Goal: Information Seeking & Learning: Learn about a topic

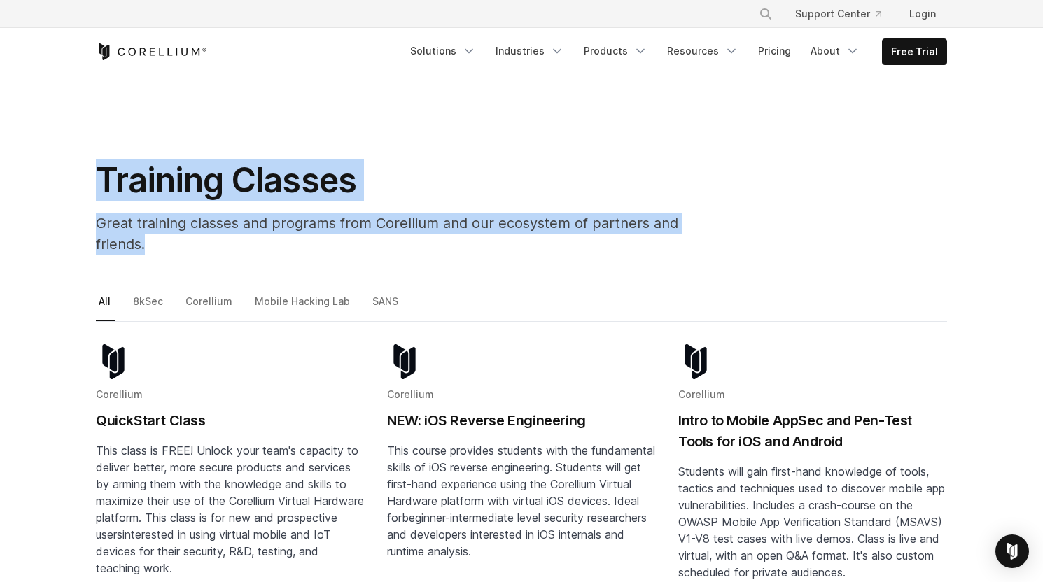
drag, startPoint x: 144, startPoint y: 174, endPoint x: 741, endPoint y: 227, distance: 599.5
click at [741, 227] on div "Training Classes Great training classes and programs from Corellium and our eco…" at bounding box center [521, 213] width 879 height 106
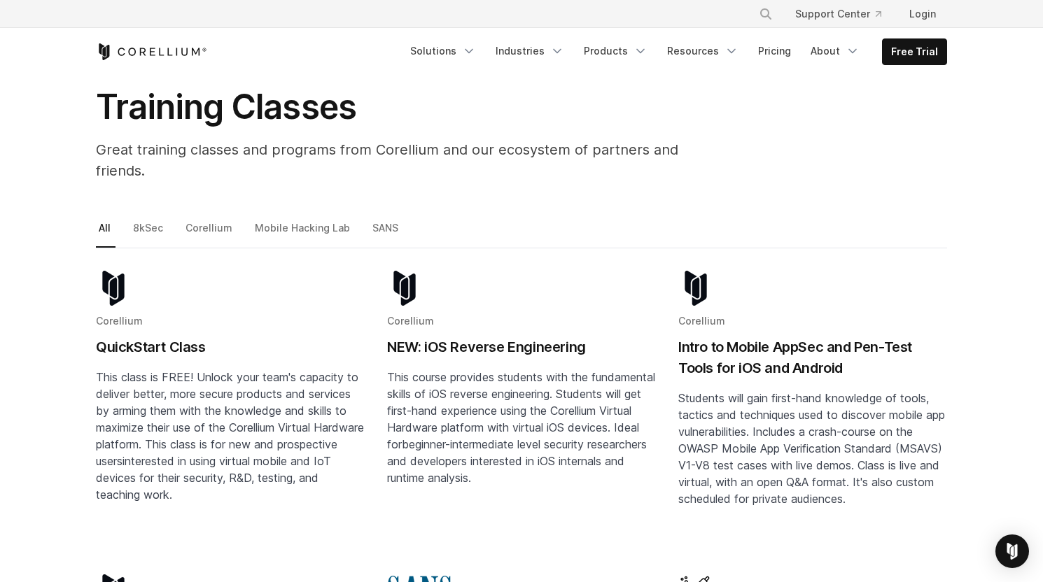
scroll to position [116, 0]
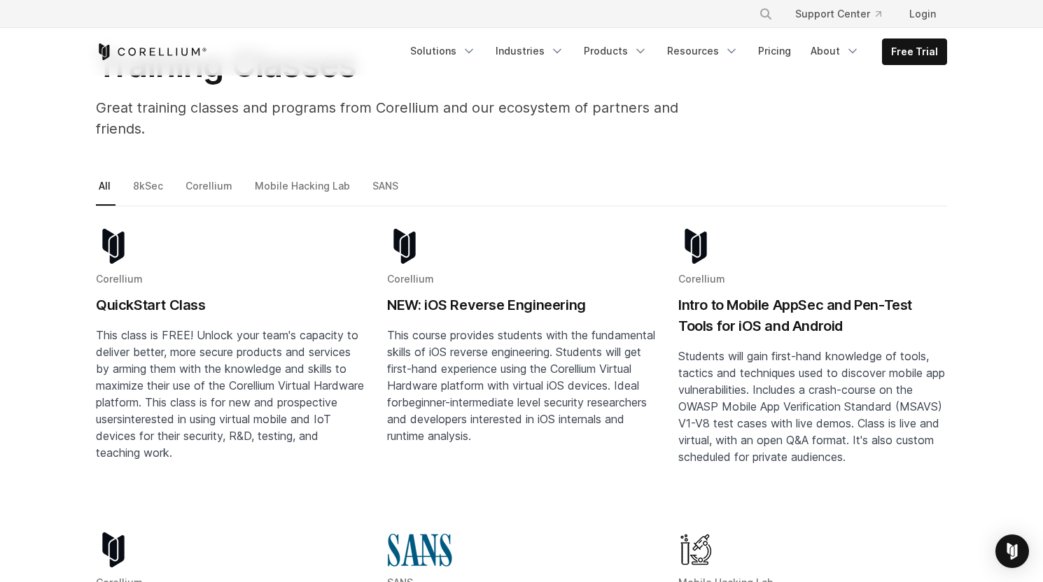
click at [494, 295] on h2 "NEW: iOS Reverse Engineering" at bounding box center [521, 305] width 269 height 21
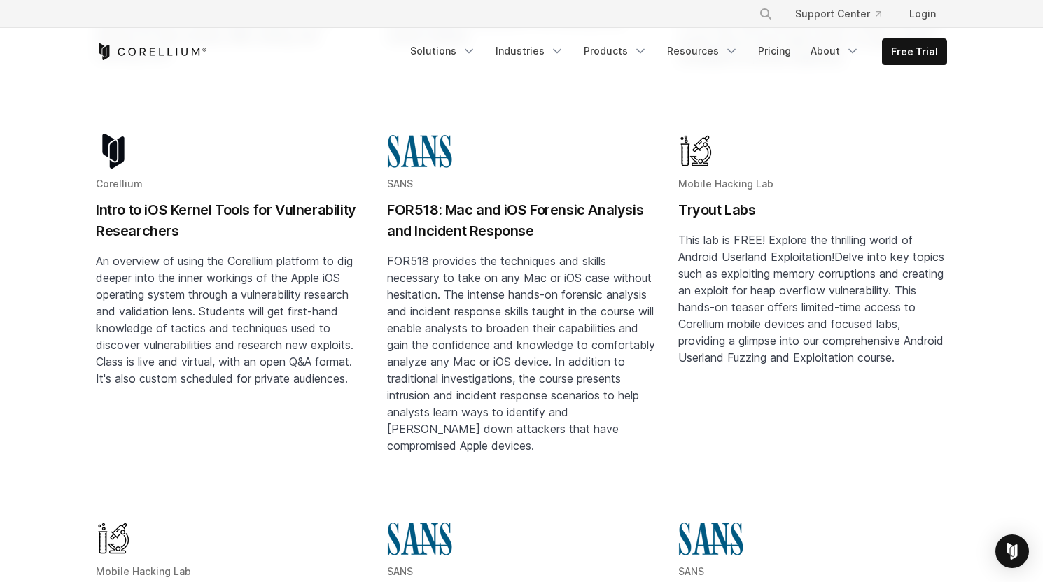
scroll to position [467, 0]
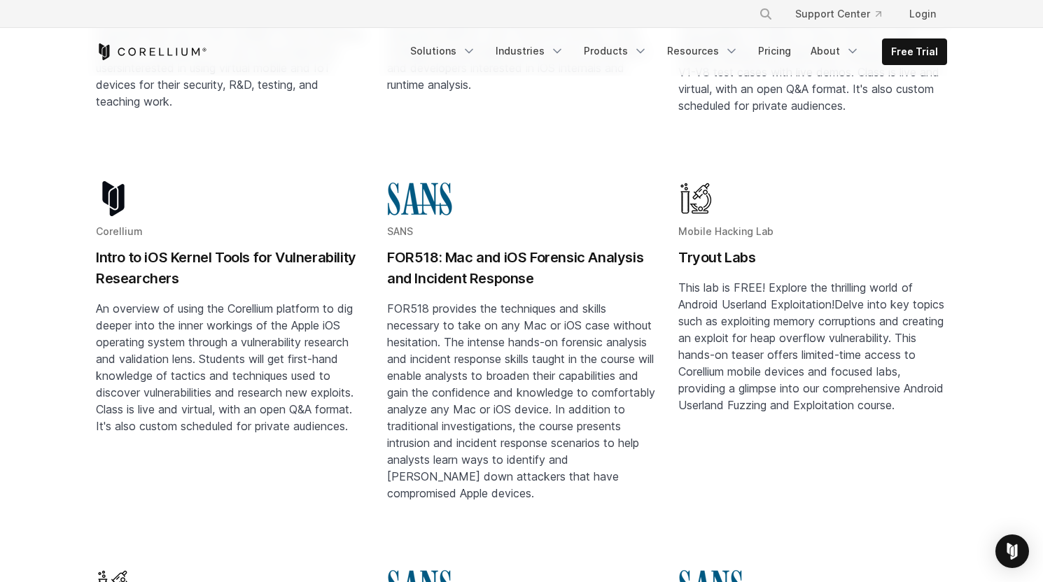
click at [174, 247] on h2 "Intro to iOS Kernel Tools for Vulnerability Researchers" at bounding box center [230, 268] width 269 height 42
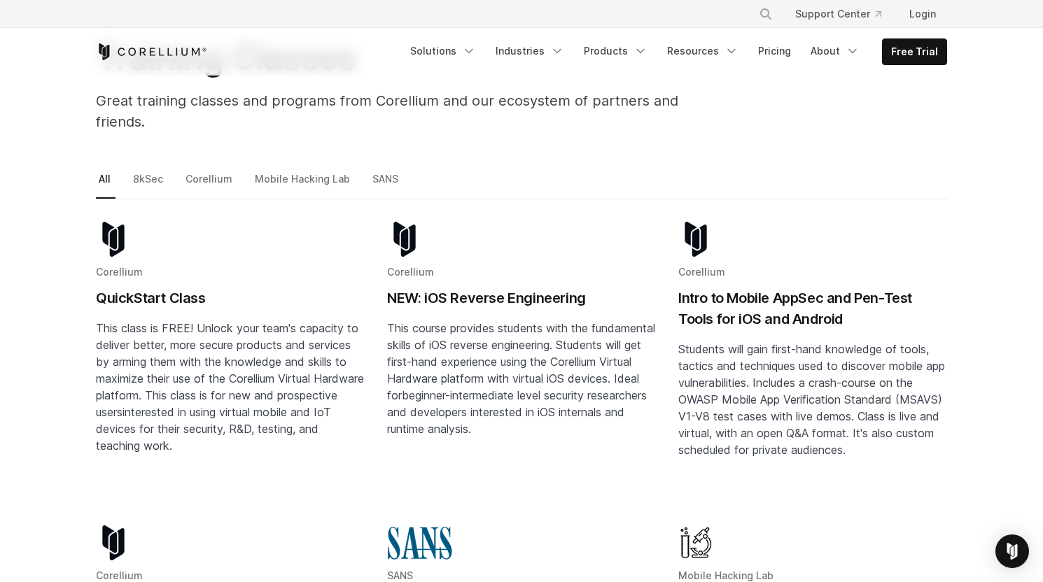
scroll to position [0, 0]
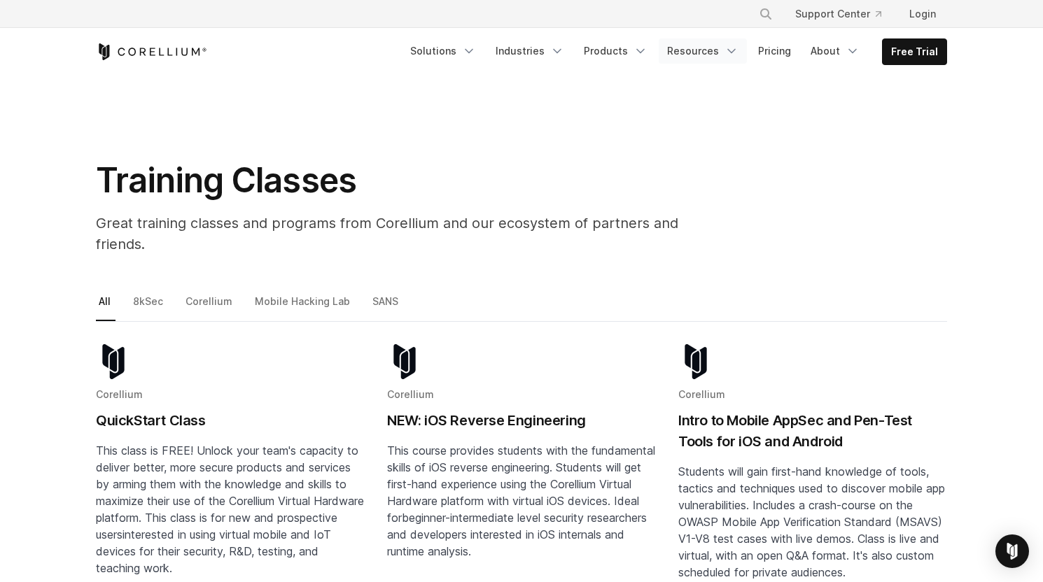
click at [705, 50] on link "Resources" at bounding box center [703, 51] width 88 height 25
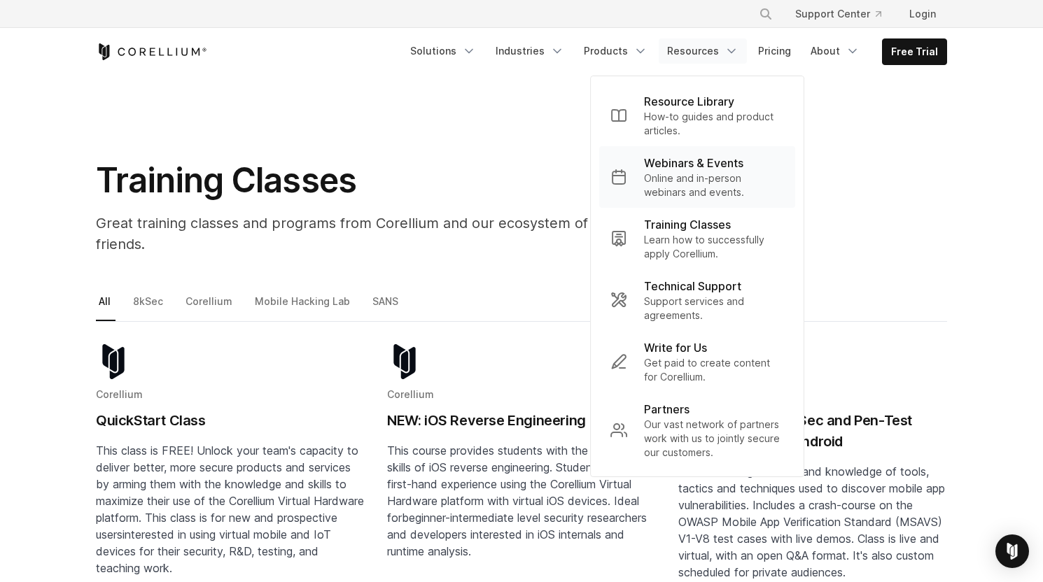
click at [741, 173] on p "Online and in-person webinars and events." at bounding box center [714, 186] width 140 height 28
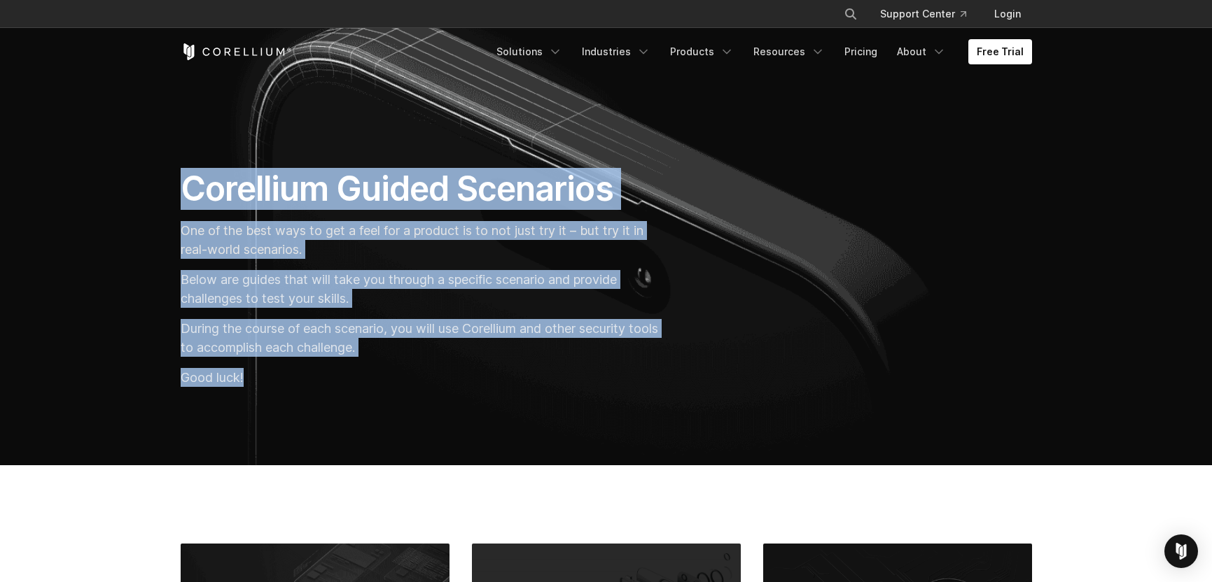
drag, startPoint x: 186, startPoint y: 185, endPoint x: 265, endPoint y: 375, distance: 205.5
click at [265, 375] on div "Corellium Guided Scenarios One of the best ways to get a feel for a product is …" at bounding box center [423, 283] width 513 height 230
click at [264, 375] on p "Good luck!" at bounding box center [423, 377] width 485 height 19
drag, startPoint x: 263, startPoint y: 381, endPoint x: 230, endPoint y: 251, distance: 133.6
click at [176, 187] on div "Corellium Guided Scenarios One of the best ways to get a feel for a product is …" at bounding box center [423, 283] width 513 height 230
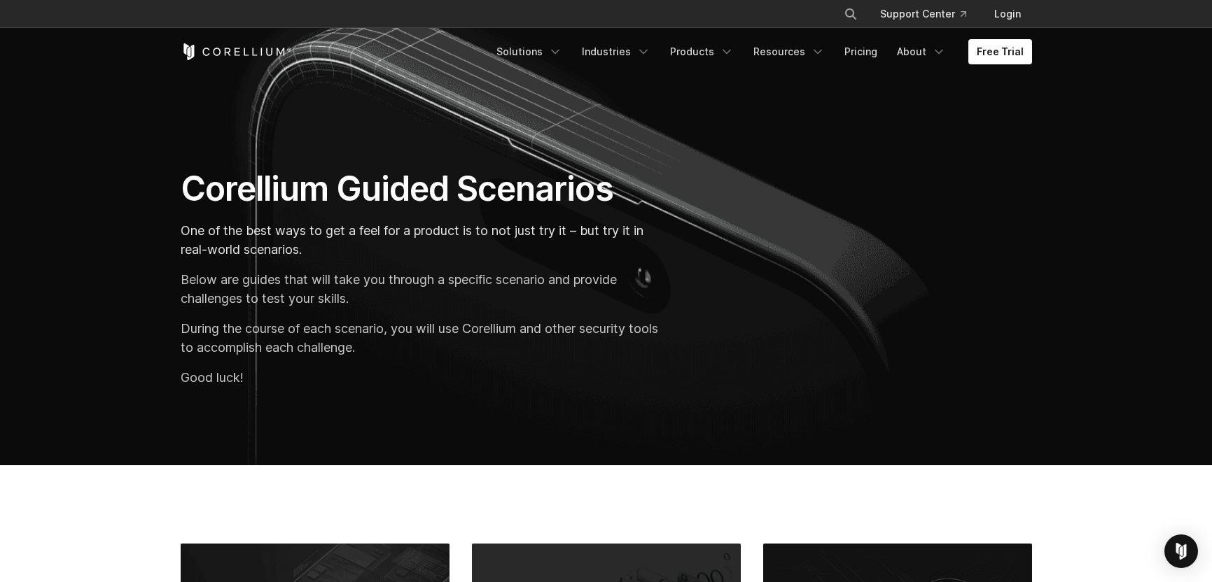
click at [249, 284] on p "Below are guides that will take you through a specific scenario and provide cha…" at bounding box center [423, 289] width 485 height 38
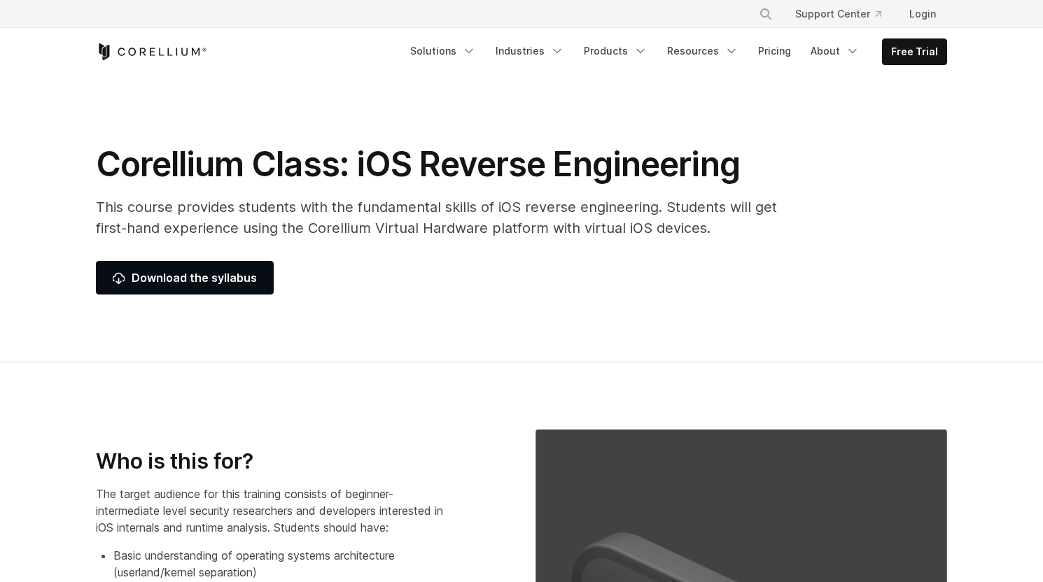
select select "**********"
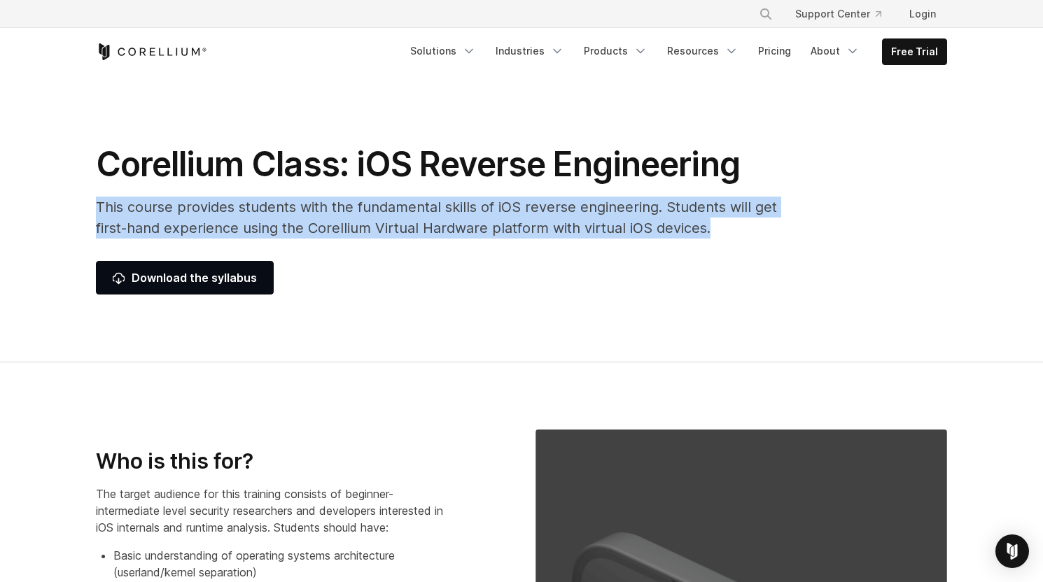
drag, startPoint x: 95, startPoint y: 204, endPoint x: 742, endPoint y: 228, distance: 647.3
click at [742, 228] on div "Corellium Class: iOS Reverse Engineering This course provides students with the…" at bounding box center [446, 219] width 728 height 151
click at [742, 228] on p "This course provides students with the fundamental skills of iOS reverse engine…" at bounding box center [446, 218] width 700 height 42
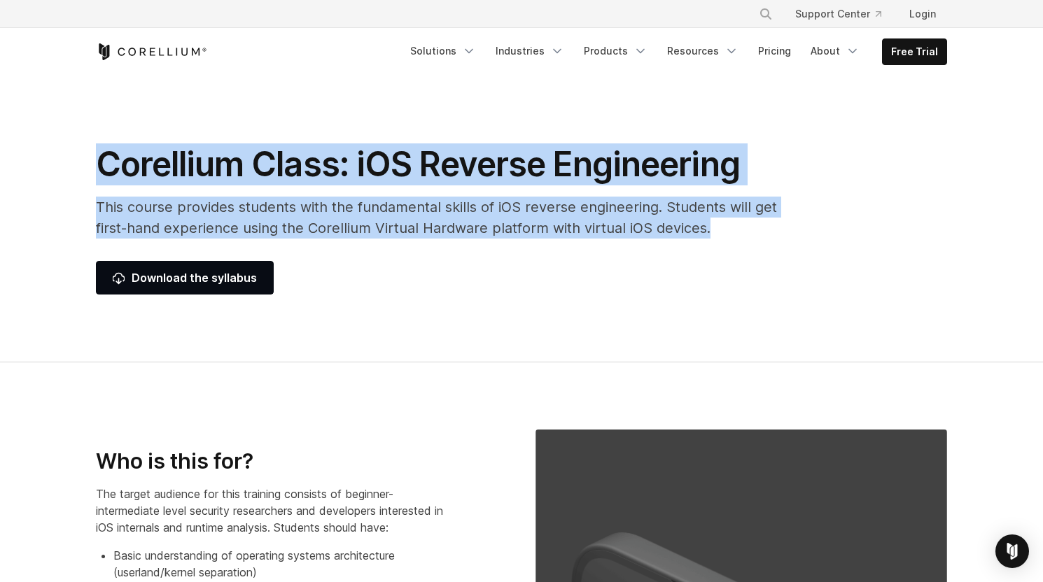
drag, startPoint x: 760, startPoint y: 228, endPoint x: 86, endPoint y: 155, distance: 678.0
click at [86, 155] on div "Corellium Class: iOS Reverse Engineering This course provides students with the…" at bounding box center [446, 219] width 728 height 151
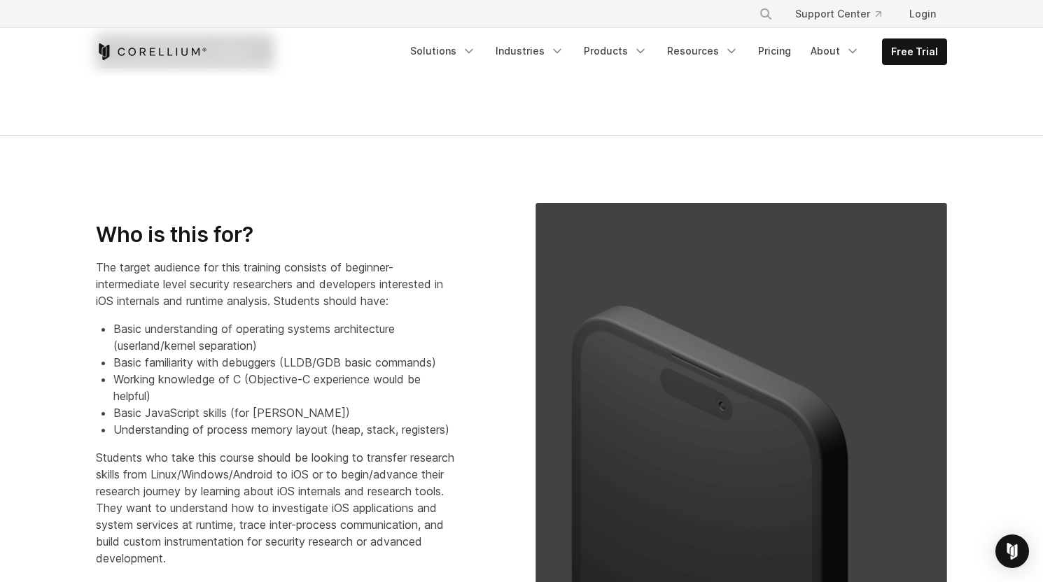
scroll to position [285, 0]
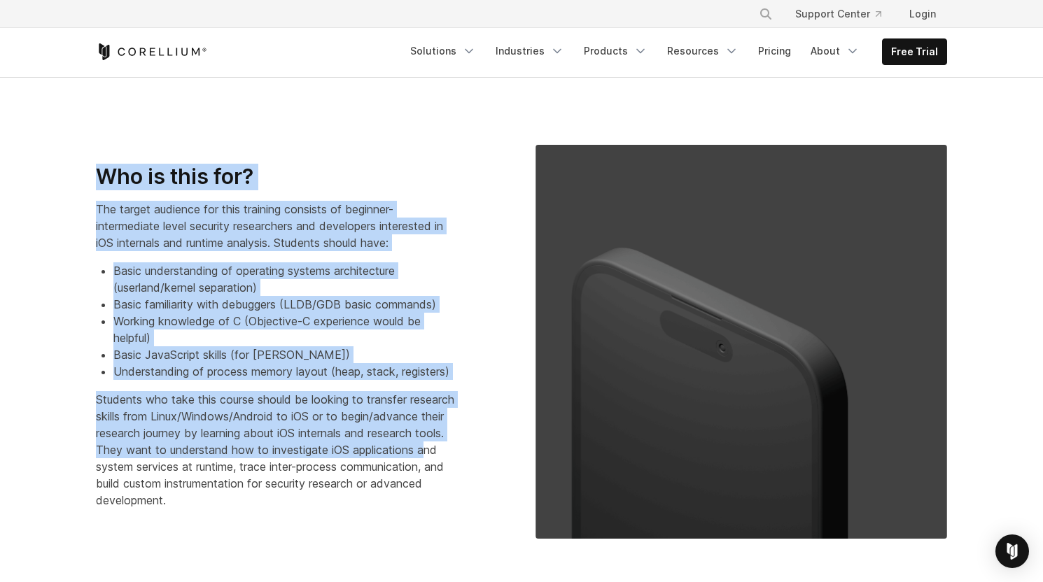
drag, startPoint x: 88, startPoint y: 185, endPoint x: 253, endPoint y: 478, distance: 336.6
click at [253, 478] on section "Who is this for? The target audience for this training consists of beginner-int…" at bounding box center [521, 342] width 1043 height 529
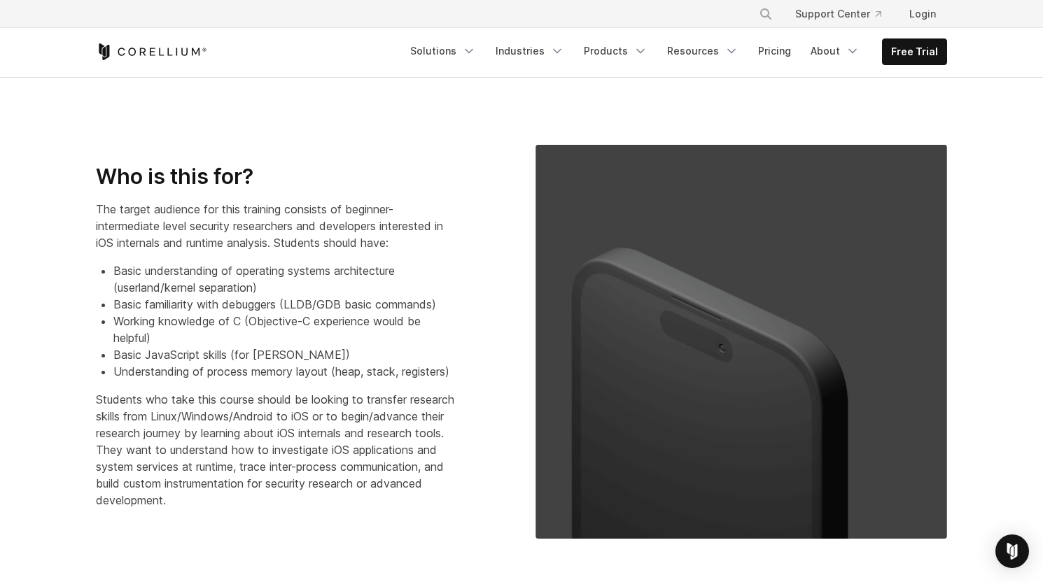
click at [301, 498] on p "Students who take this course should be looking to transfer research skills fro…" at bounding box center [275, 450] width 358 height 118
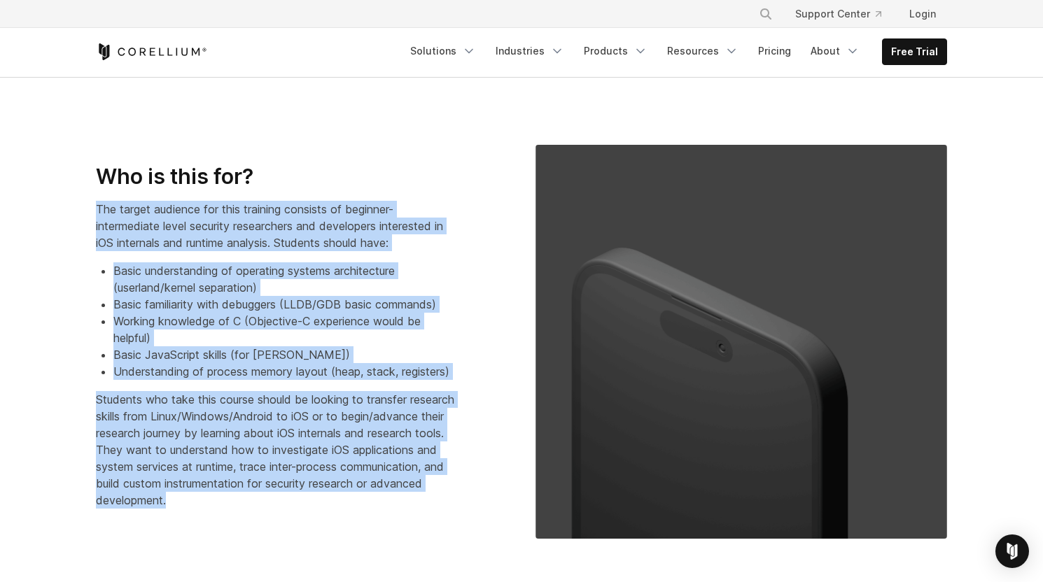
drag, startPoint x: 266, startPoint y: 392, endPoint x: 233, endPoint y: 192, distance: 202.9
click at [233, 192] on div "Who is this for? The target audience for this training consists of beginner-int…" at bounding box center [292, 337] width 392 height 346
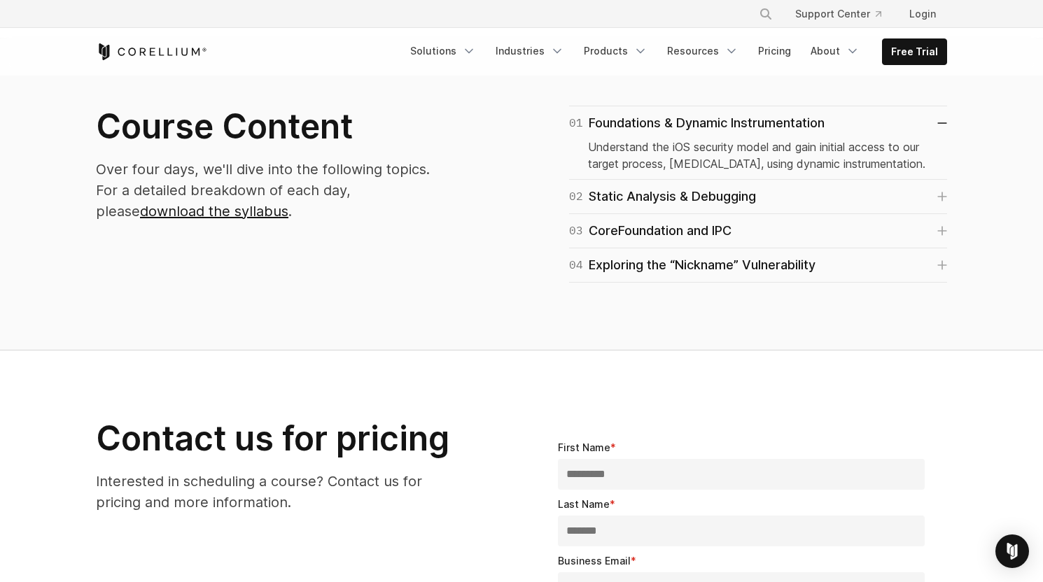
scroll to position [895, 0]
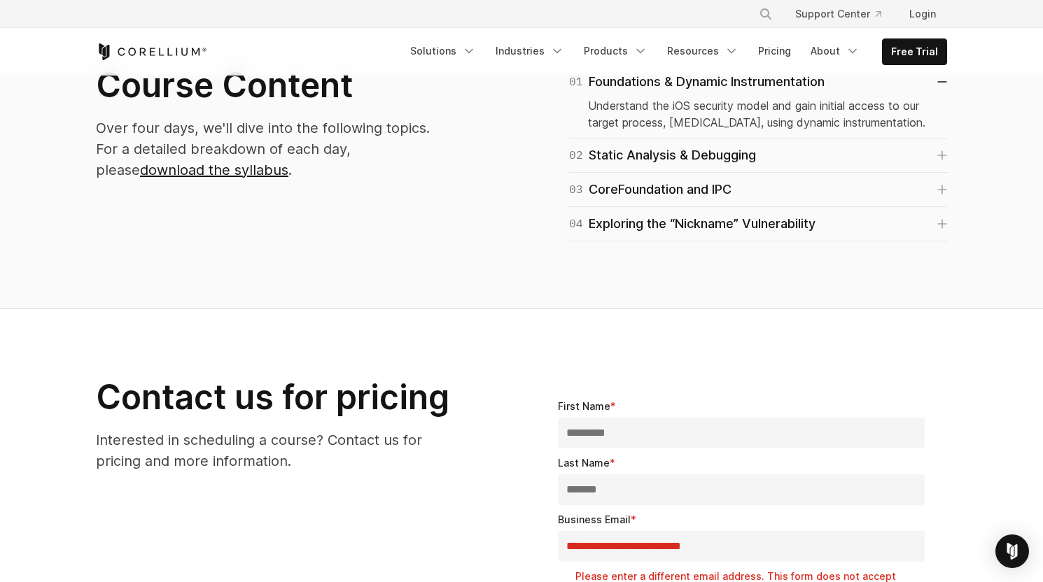
drag, startPoint x: 397, startPoint y: 477, endPoint x: 251, endPoint y: 361, distance: 186.8
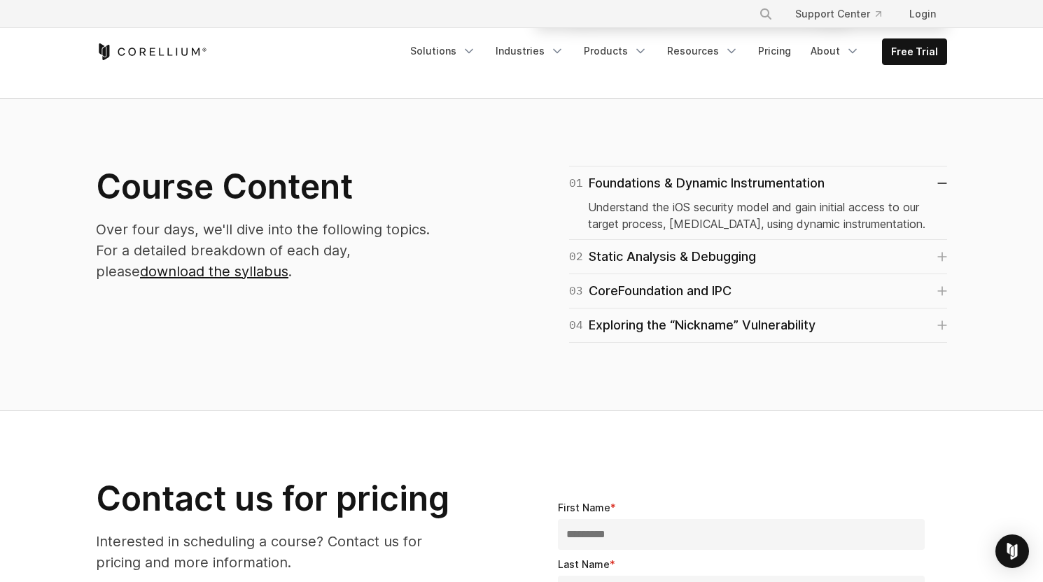
scroll to position [755, 0]
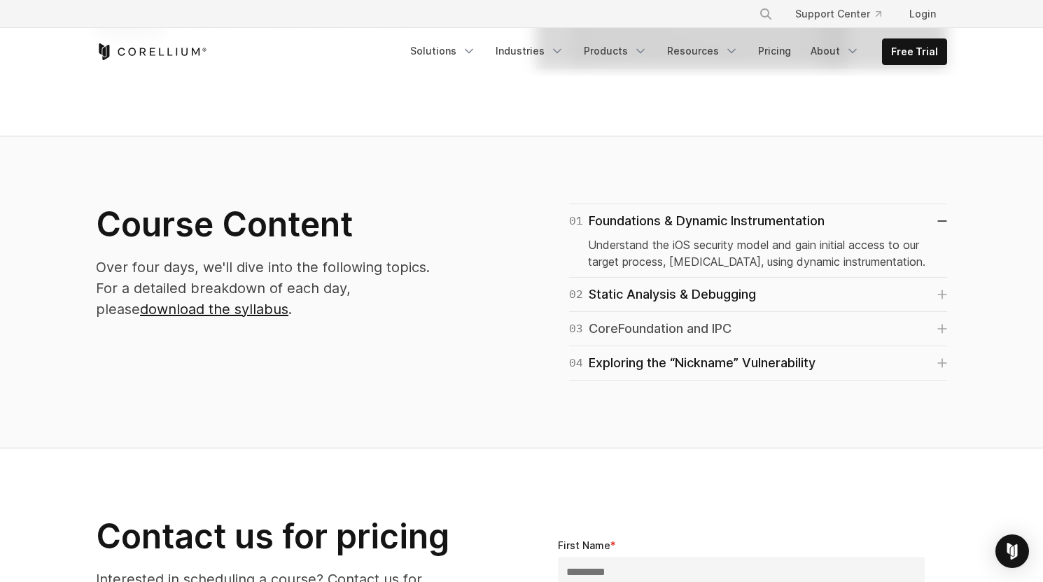
click at [706, 329] on div "03 CoreFoundation and IPC" at bounding box center [650, 329] width 162 height 20
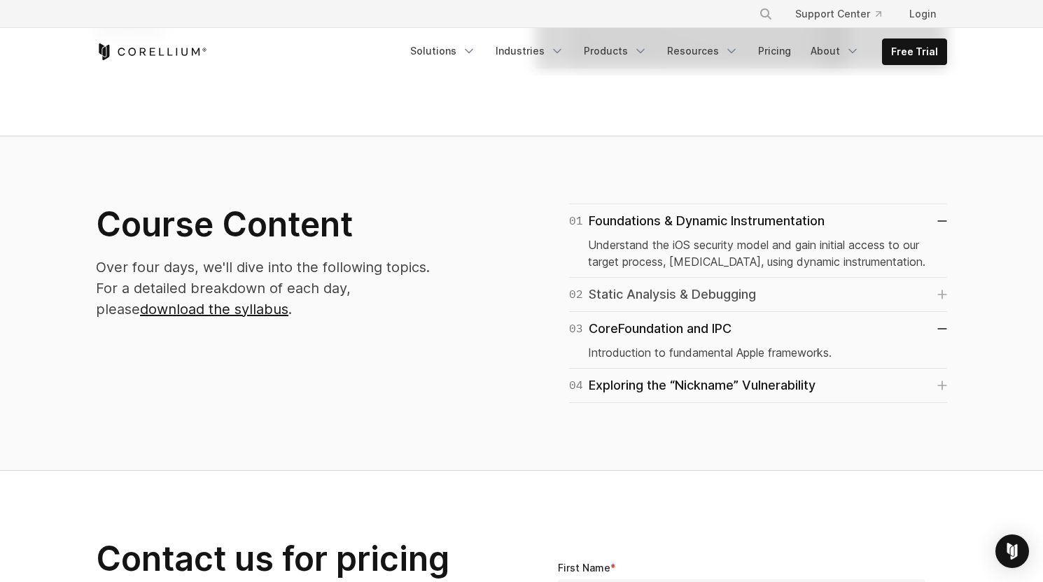
click at [767, 295] on link "02 Static Analysis & Debugging" at bounding box center [758, 295] width 378 height 20
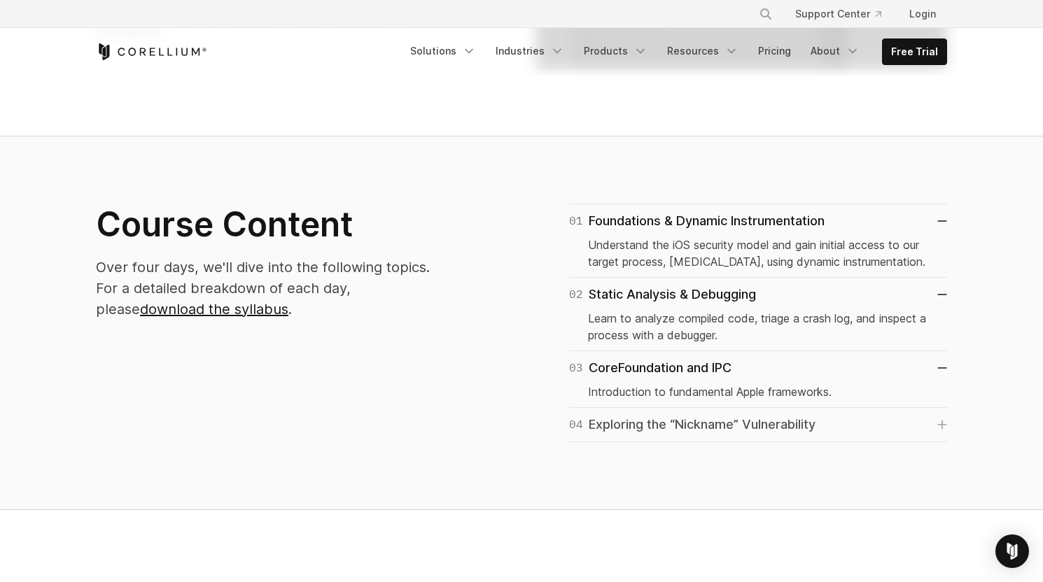
click at [724, 426] on div "04 Exploring the “Nickname” Vulnerability" at bounding box center [692, 425] width 246 height 20
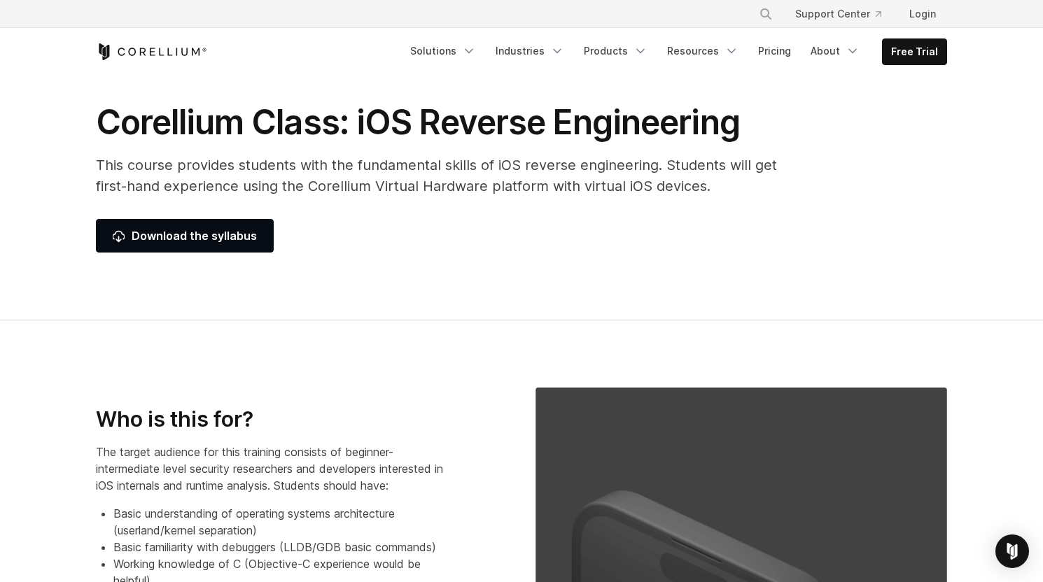
scroll to position [0, 0]
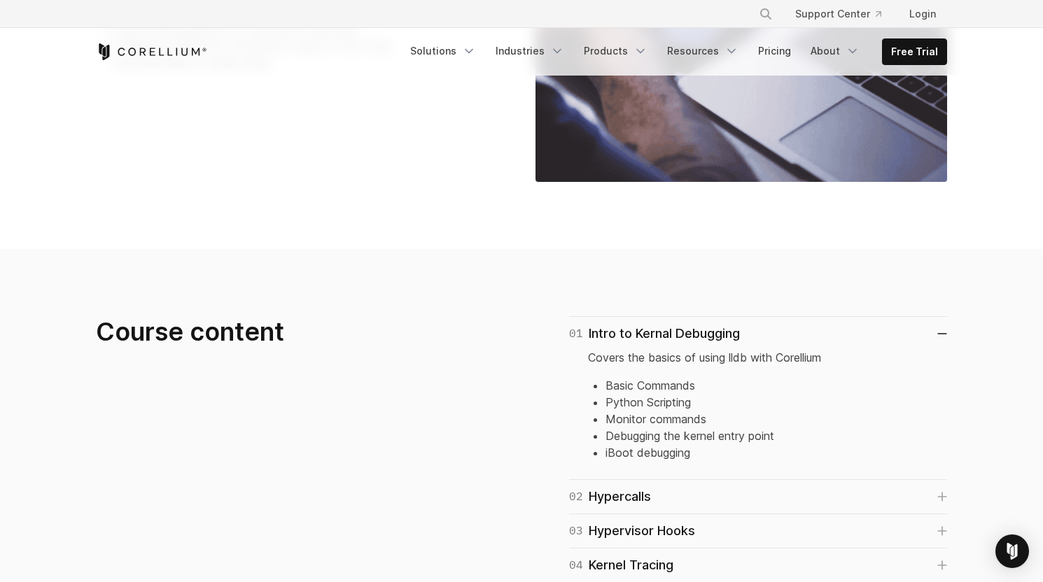
scroll to position [872, 0]
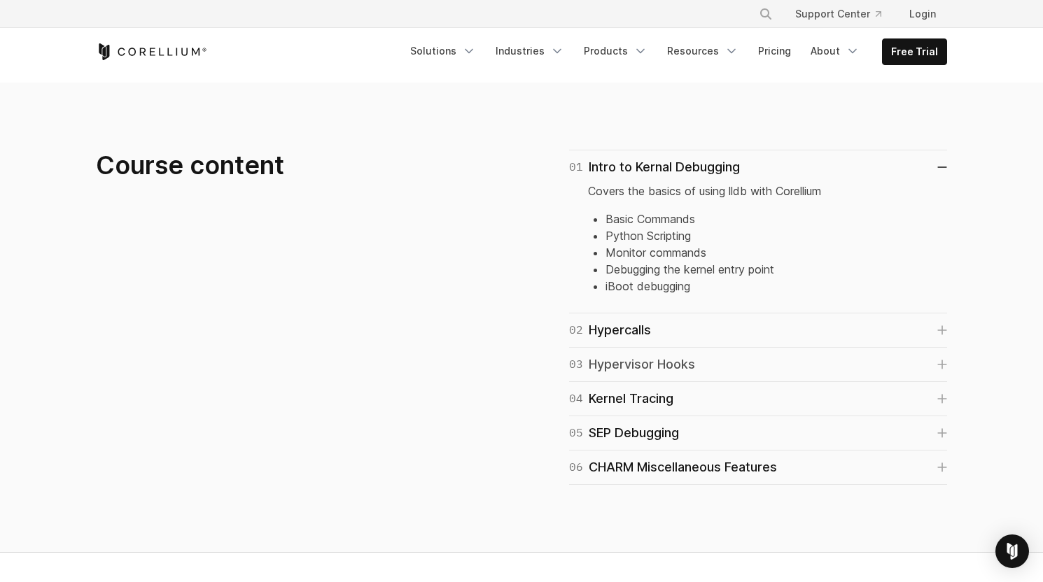
click at [674, 364] on div "03 Hypervisor Hooks" at bounding box center [632, 365] width 126 height 20
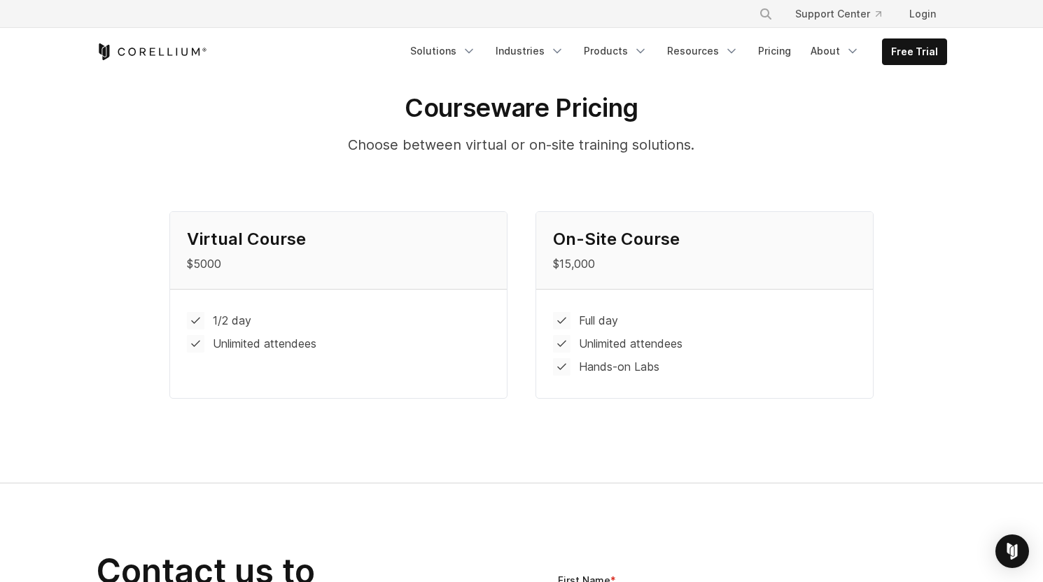
scroll to position [1616, 0]
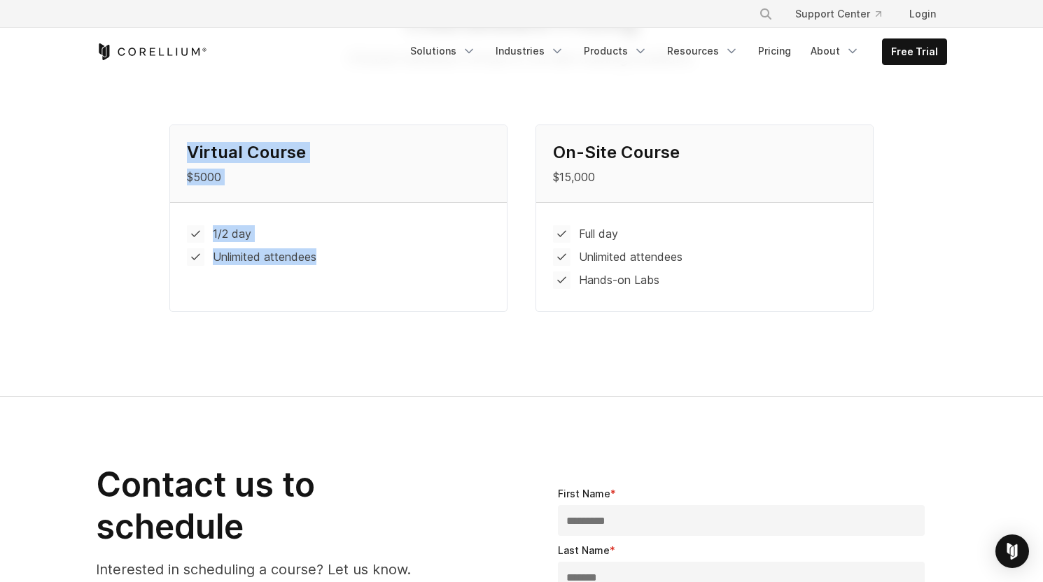
drag, startPoint x: 181, startPoint y: 129, endPoint x: 416, endPoint y: 260, distance: 268.9
click at [416, 260] on div "Virtual Course $5000 1/2 day Unlimited attendees" at bounding box center [338, 206] width 337 height 163
click at [416, 260] on div "1/2 day Unlimited attendees" at bounding box center [338, 245] width 337 height 85
drag, startPoint x: 419, startPoint y: 258, endPoint x: 153, endPoint y: 124, distance: 297.7
click at [153, 125] on div "Virtual Course $5000 1/2 day Unlimited attendees On-Site Course $15,000 Full da…" at bounding box center [521, 227] width 879 height 204
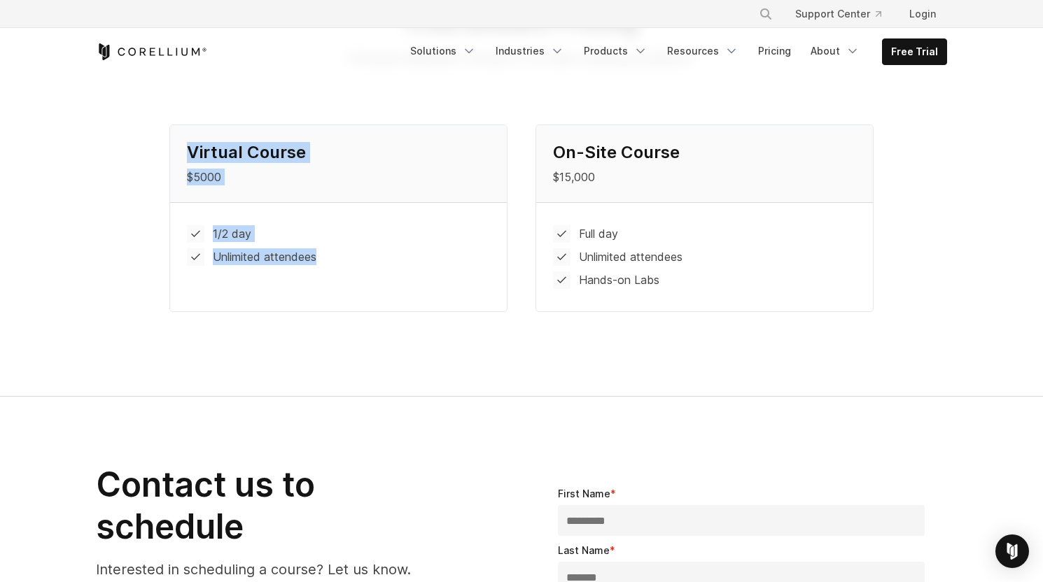
click at [73, 125] on section "Courseware Pricing Choose between virtual or on-site training solutions. Virtua…" at bounding box center [521, 167] width 1043 height 459
drag, startPoint x: 173, startPoint y: 123, endPoint x: 461, endPoint y: 288, distance: 332.4
click at [461, 288] on div "Virtual Course $5000 1/2 day Unlimited attendees" at bounding box center [338, 219] width 338 height 188
click at [370, 317] on section "Courseware Pricing Choose between virtual or on-site training solutions. Virtua…" at bounding box center [521, 167] width 1043 height 459
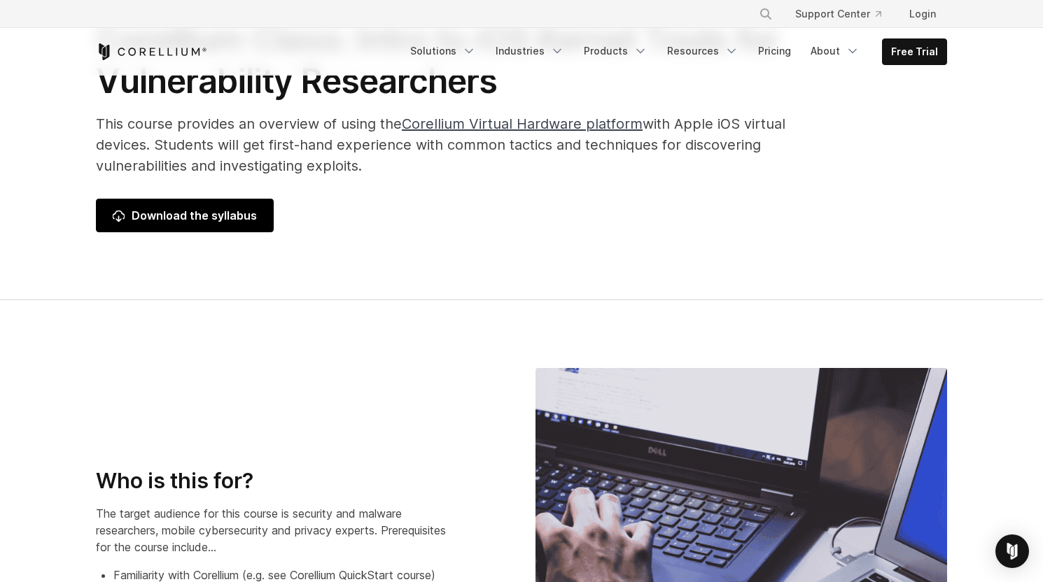
scroll to position [0, 0]
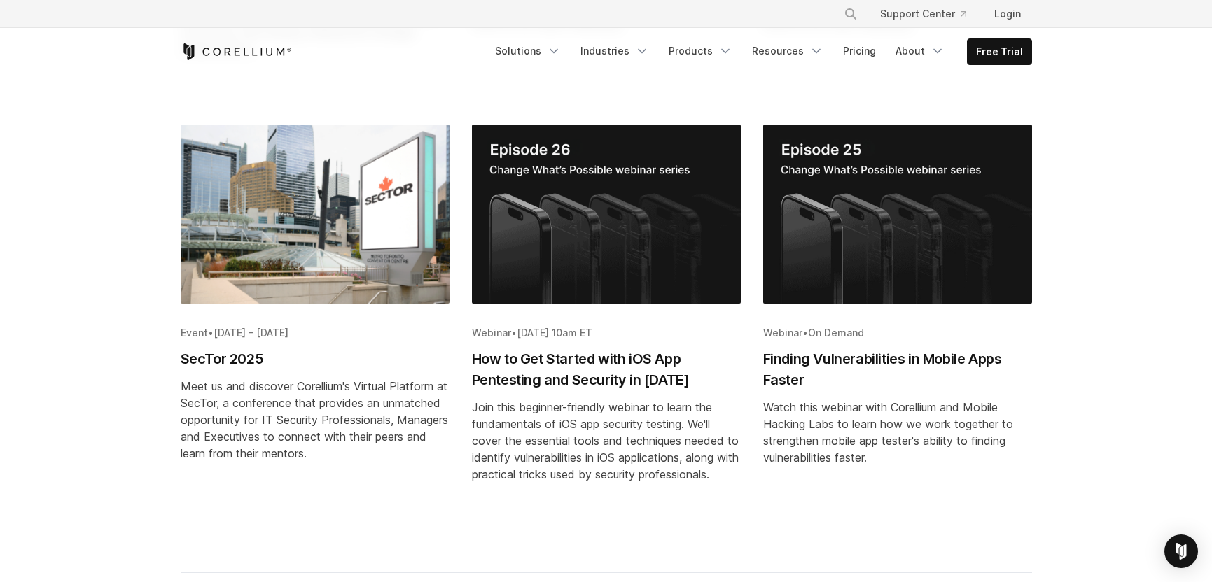
scroll to position [696, 0]
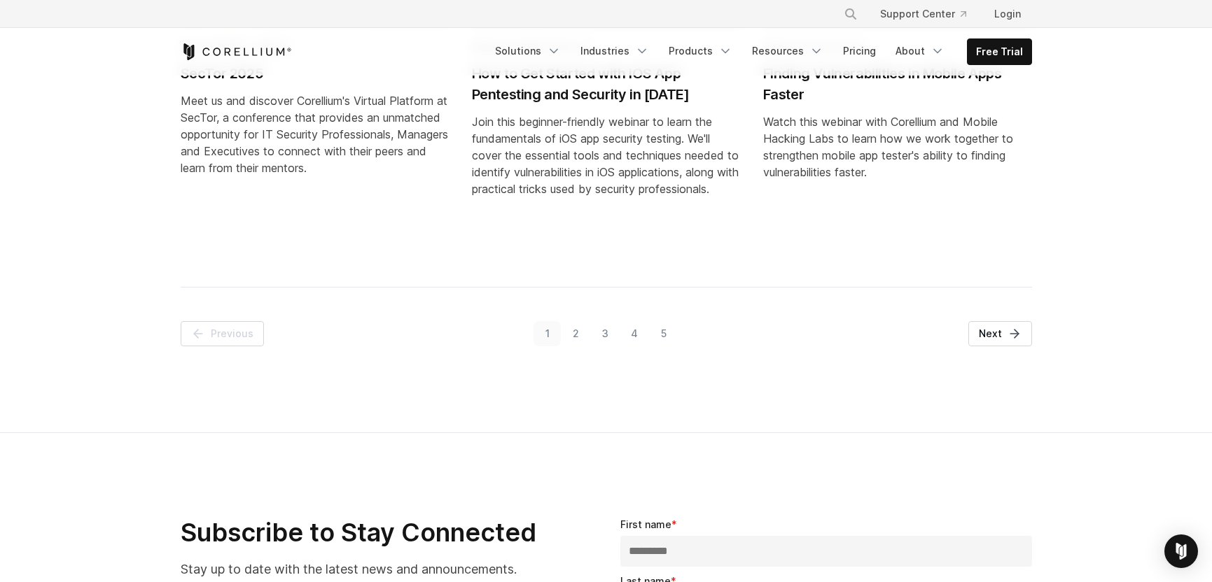
click at [575, 335] on link "2" at bounding box center [575, 333] width 29 height 25
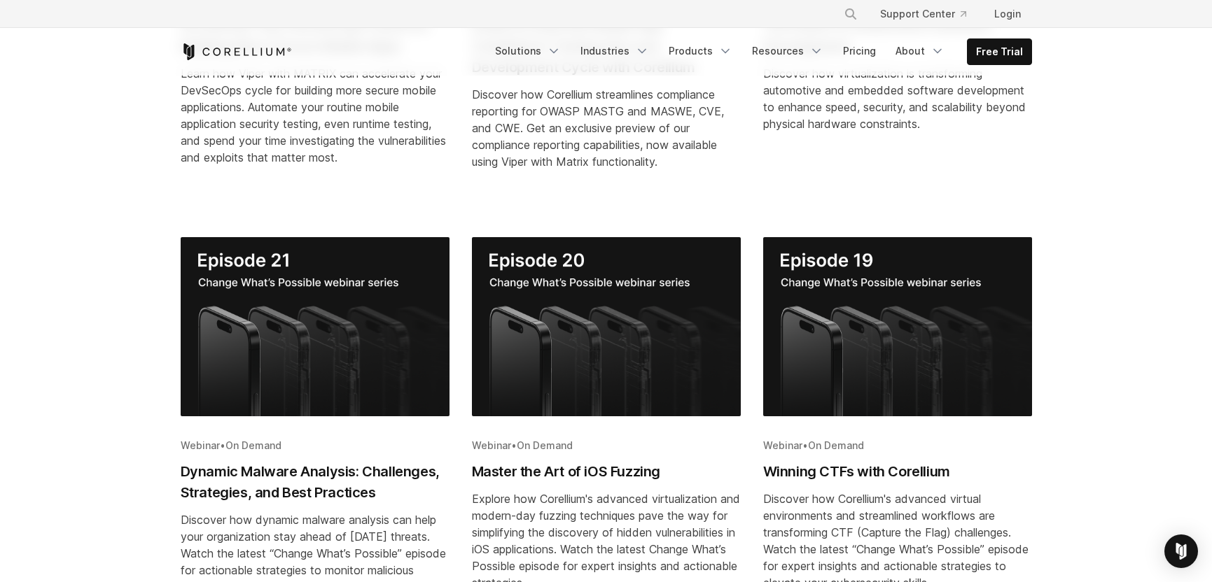
scroll to position [589, 0]
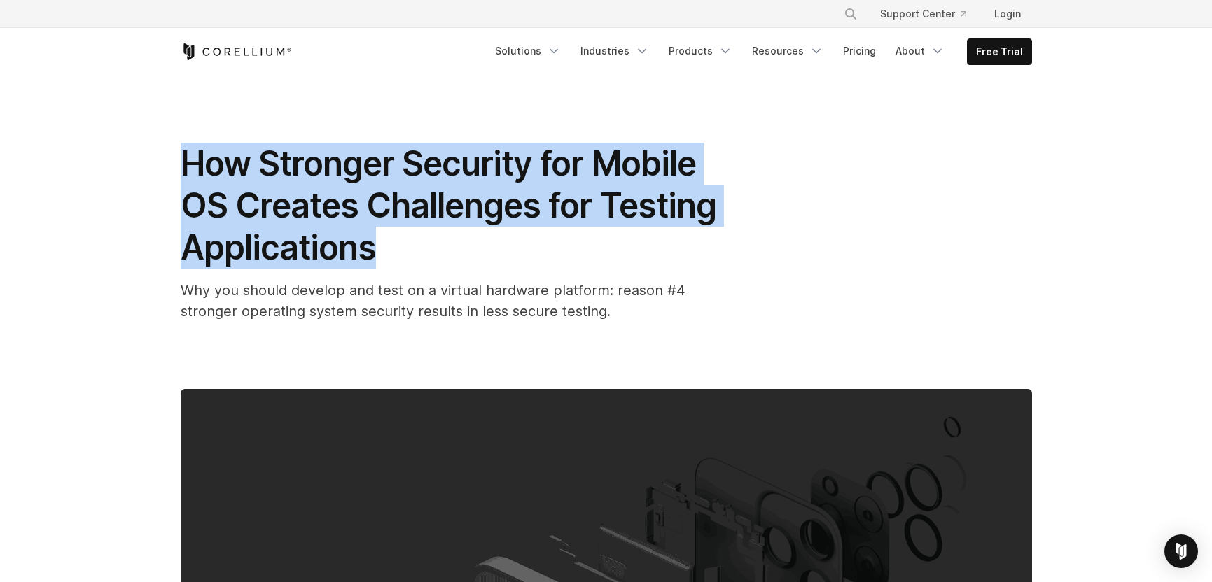
drag, startPoint x: 178, startPoint y: 148, endPoint x: 416, endPoint y: 274, distance: 269.0
click at [415, 273] on div "How Stronger Security for Mobile OS Creates Challenges for Testing Applications…" at bounding box center [606, 506] width 896 height 860
